Goal: Information Seeking & Learning: Learn about a topic

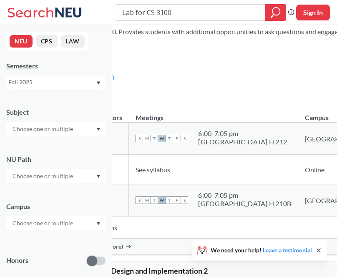
scroll to position [3151, 0]
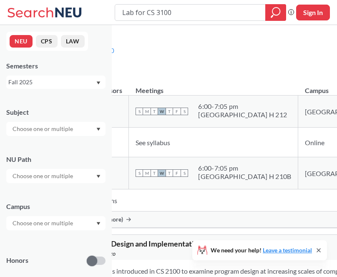
click at [55, 87] on div "Fall 2025" at bounding box center [55, 82] width 99 height 13
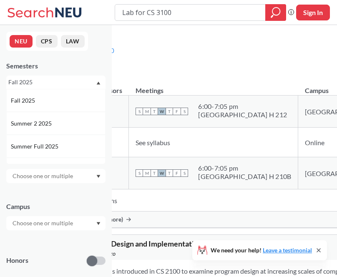
click at [55, 87] on div "Fall 2025" at bounding box center [55, 82] width 99 height 13
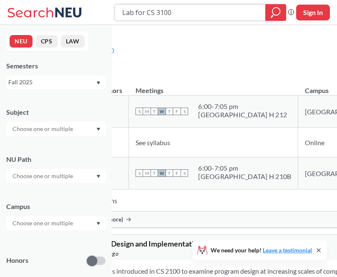
click at [250, 12] on input "Lab for CS 3100" at bounding box center [191, 12] width 138 height 14
type input "L"
paste input "CS 3800 Theory of Computation"
type input "CS 3800 Theory of Computation"
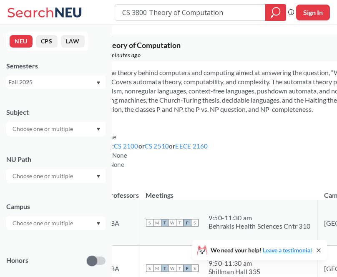
click at [53, 78] on div "Fall 2025" at bounding box center [51, 82] width 87 height 9
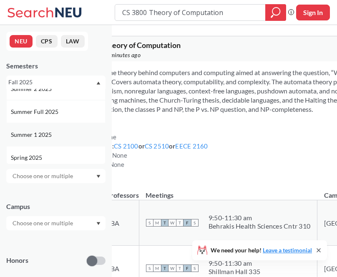
scroll to position [35, 0]
click at [65, 136] on div "Summer 1 2025" at bounding box center [58, 134] width 94 height 9
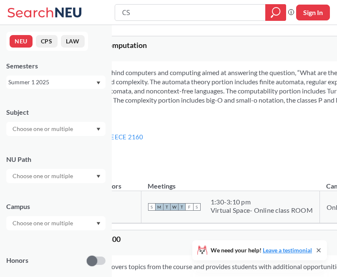
type input "C"
paste input "CS 3000"
type input "CS 3000"
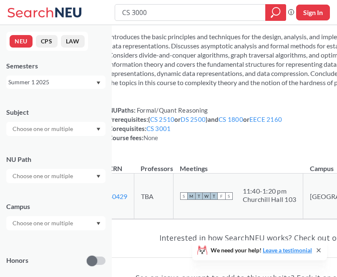
scroll to position [36, 0]
click at [170, 24] on div "CS 3000 Phrase search guarantees the exact search appears in the results. Ex. I…" at bounding box center [168, 12] width 337 height 25
click at [175, 16] on input "CS 3000" at bounding box center [191, 12] width 138 height 14
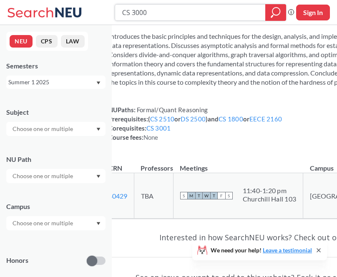
paste input "65"
type input "CS 3650"
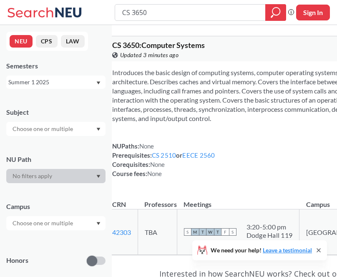
scroll to position [62, 0]
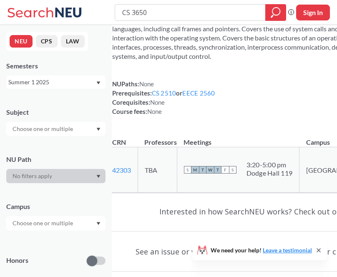
click at [87, 85] on div "Summer 1 2025" at bounding box center [51, 82] width 87 height 9
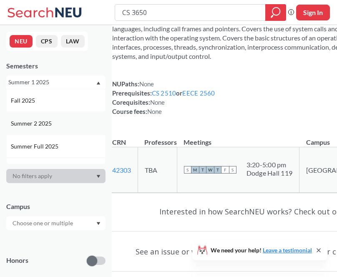
click at [77, 124] on div "Summer 2 2025" at bounding box center [58, 123] width 94 height 9
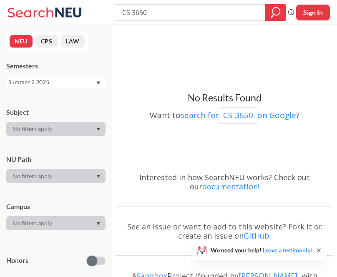
click at [81, 81] on div "Summer 2 2025" at bounding box center [51, 82] width 87 height 9
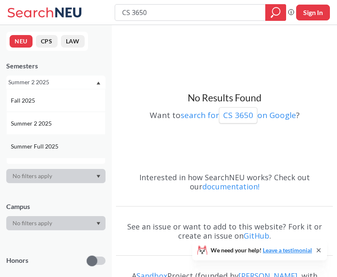
click at [65, 147] on div "Summer Full 2025" at bounding box center [58, 146] width 94 height 9
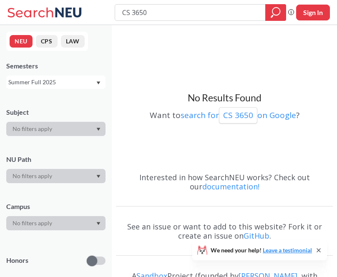
click at [73, 88] on div "Summer Full 2025" at bounding box center [55, 82] width 99 height 13
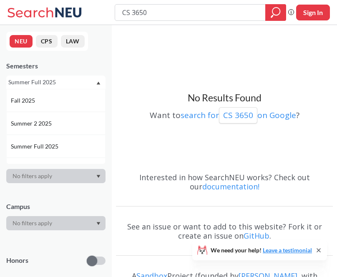
click at [79, 82] on div "Summer Full 2025" at bounding box center [51, 82] width 87 height 9
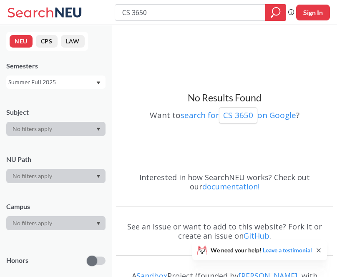
click at [83, 88] on div "Summer Full 2025" at bounding box center [55, 82] width 99 height 13
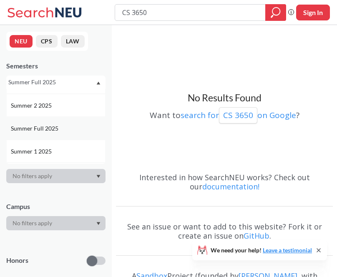
scroll to position [19, 0]
click at [65, 147] on div "Summer 1 2025" at bounding box center [58, 150] width 94 height 9
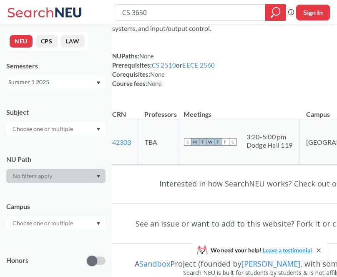
scroll to position [122, 0]
